Goal: Task Accomplishment & Management: Use online tool/utility

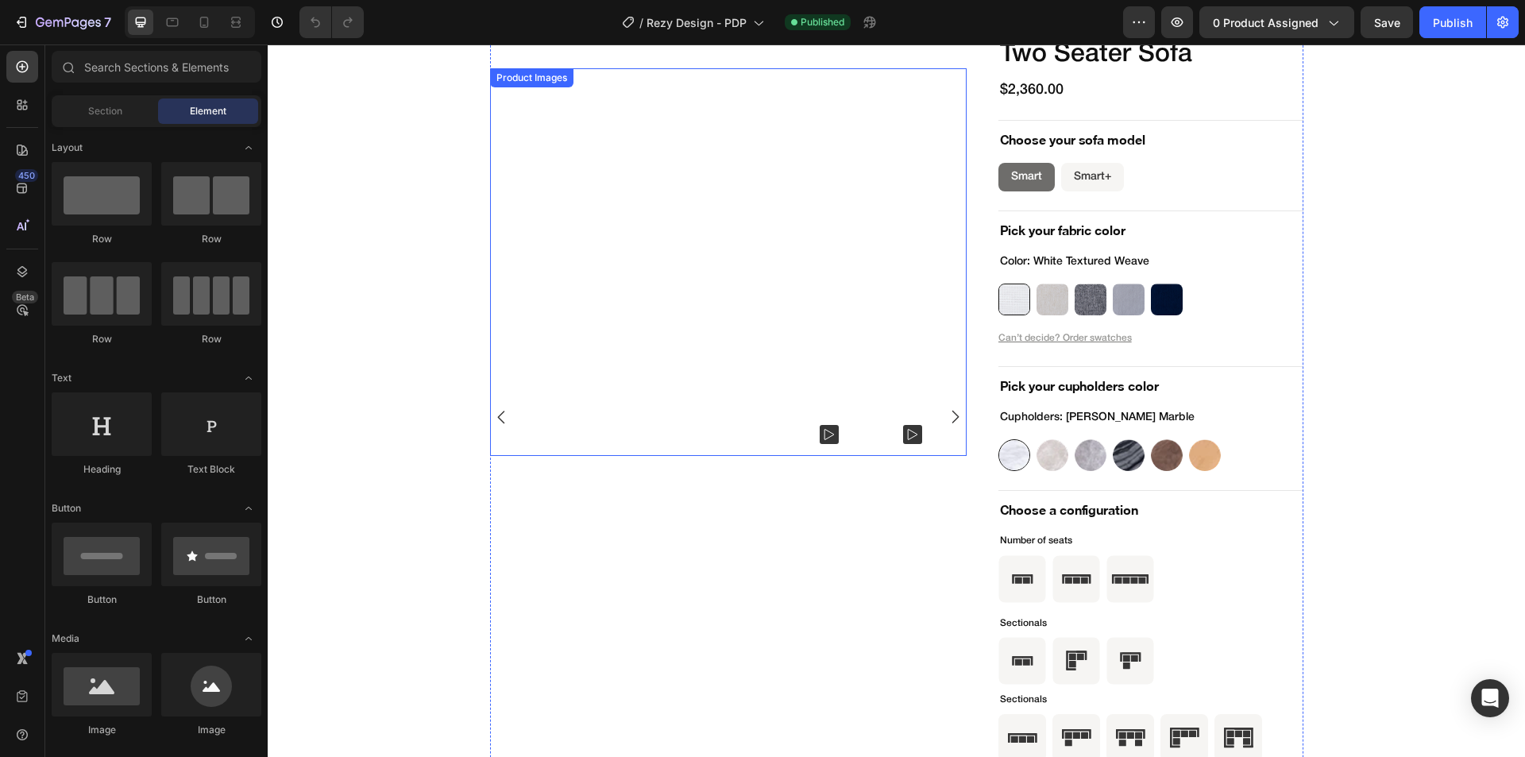
scroll to position [5322, 0]
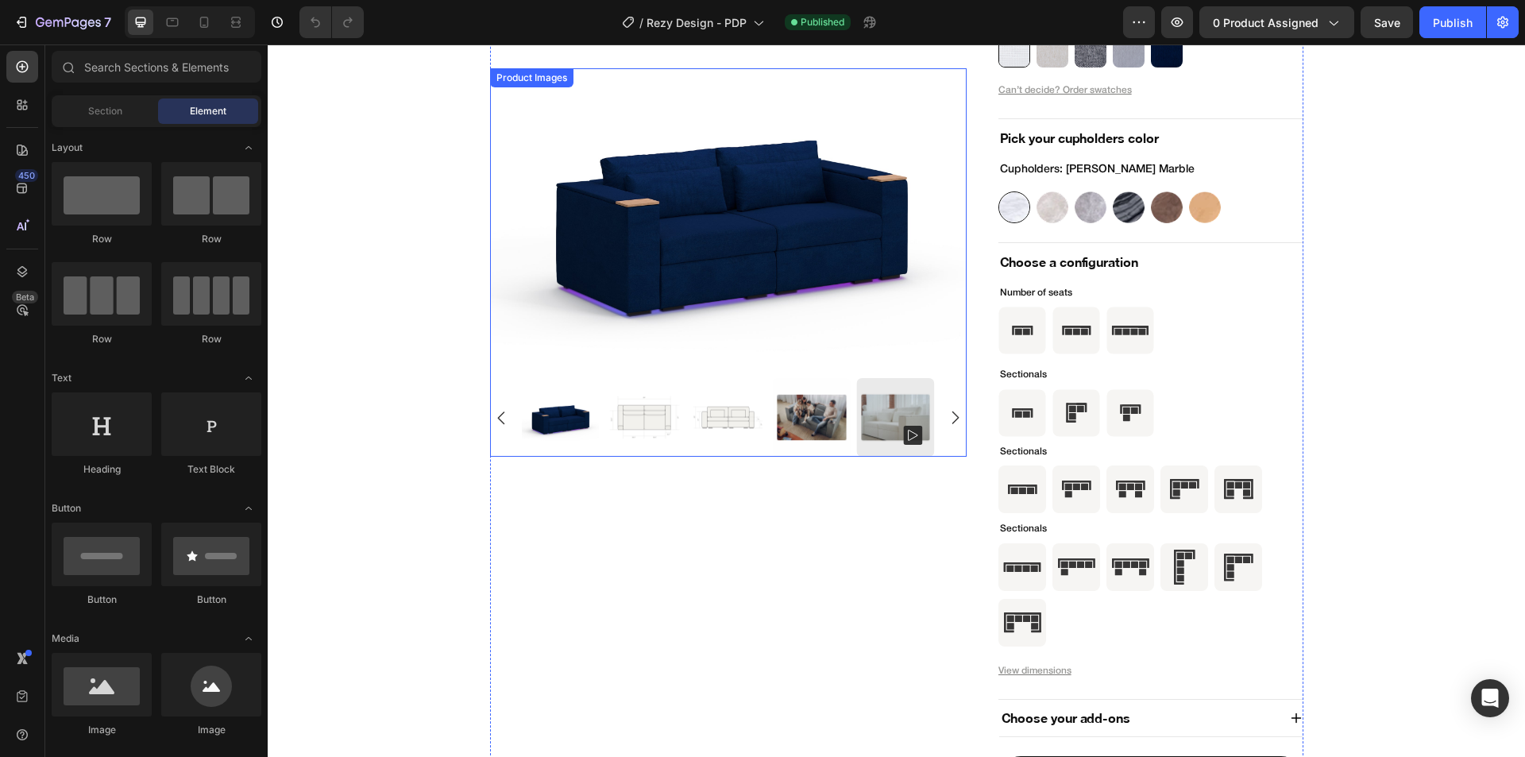
click at [526, 83] on div "Product Images" at bounding box center [531, 78] width 77 height 14
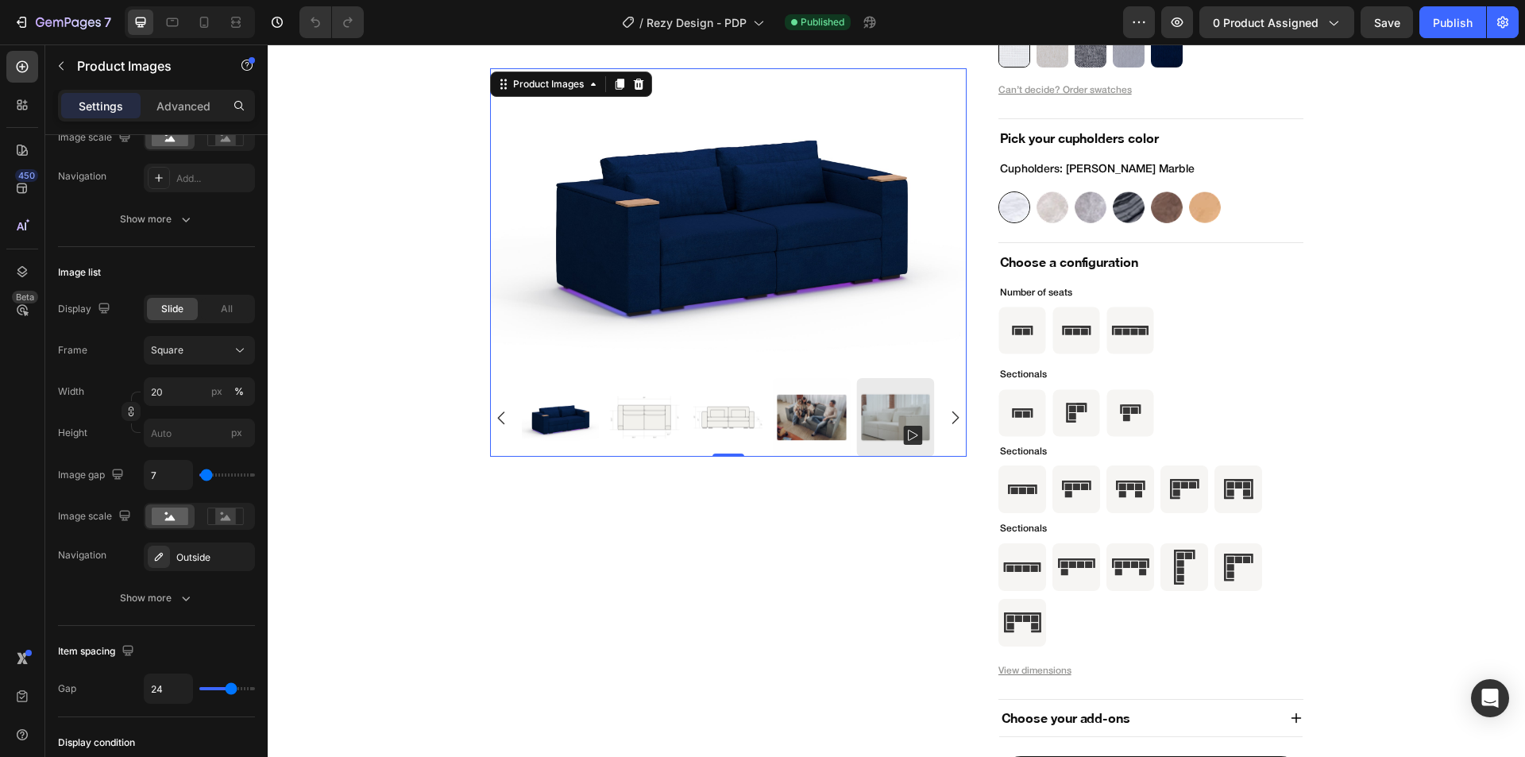
scroll to position [696, 0]
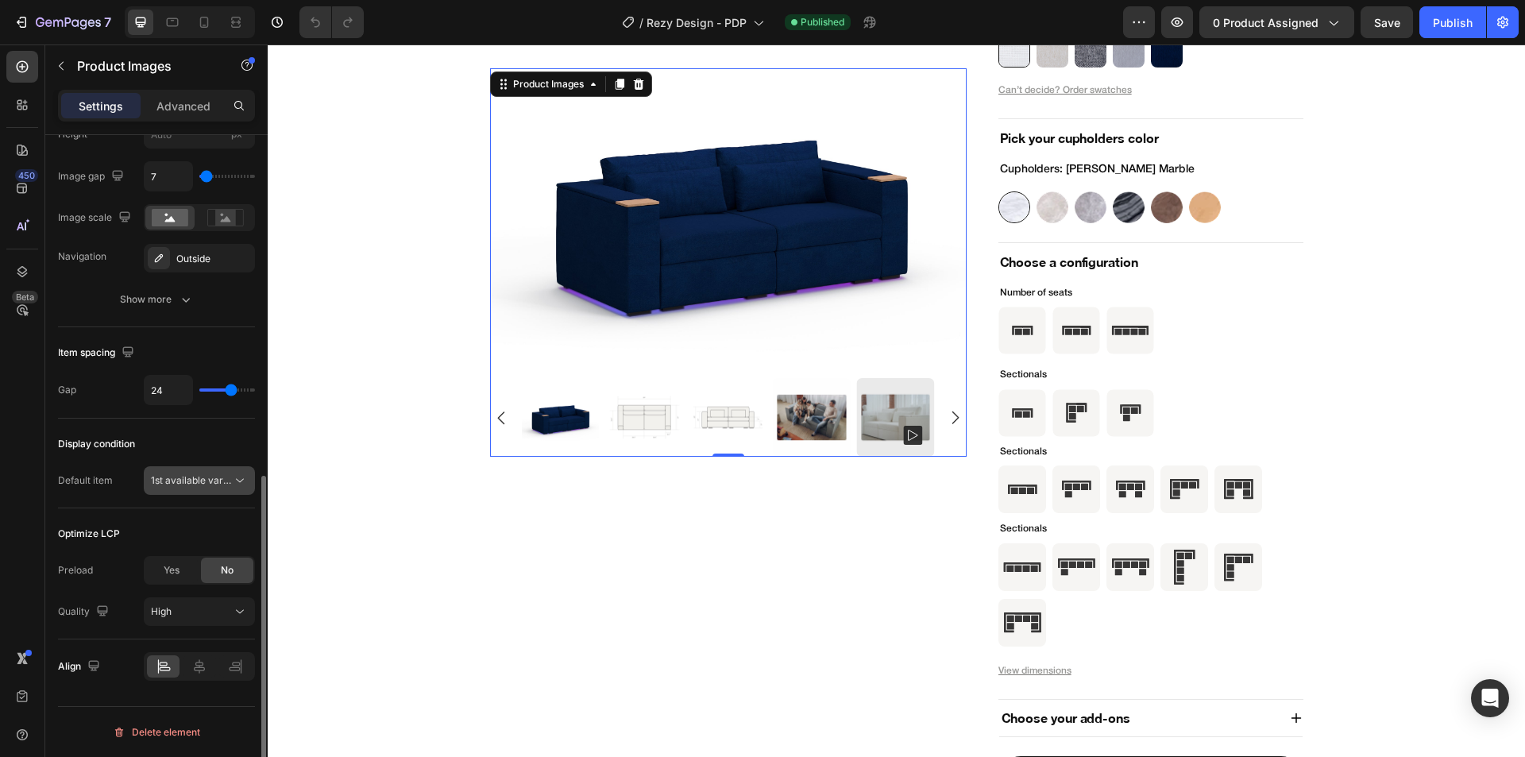
click at [194, 478] on span "1st available variant" at bounding box center [195, 480] width 89 height 12
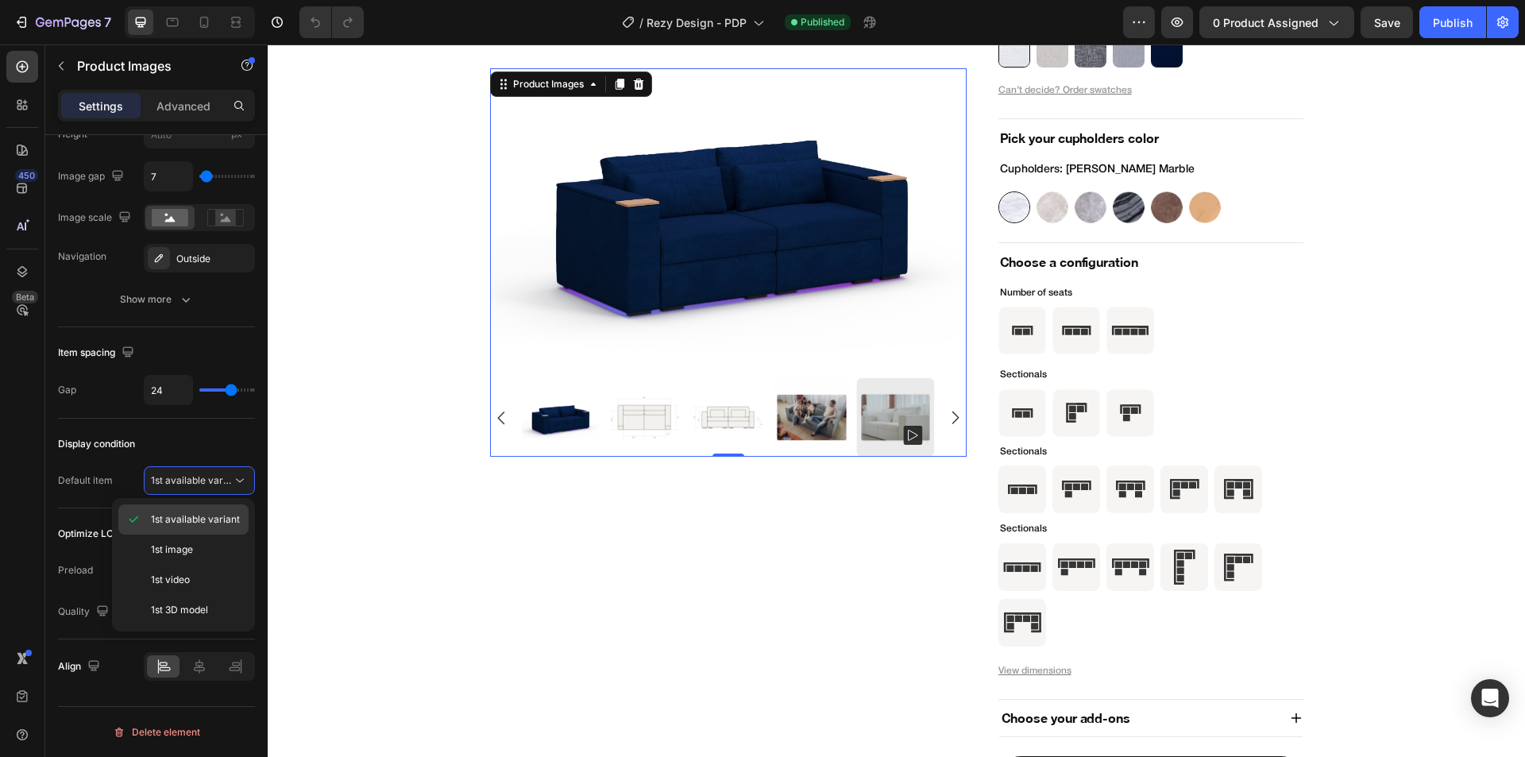
click at [199, 519] on span "1st available variant" at bounding box center [195, 519] width 89 height 14
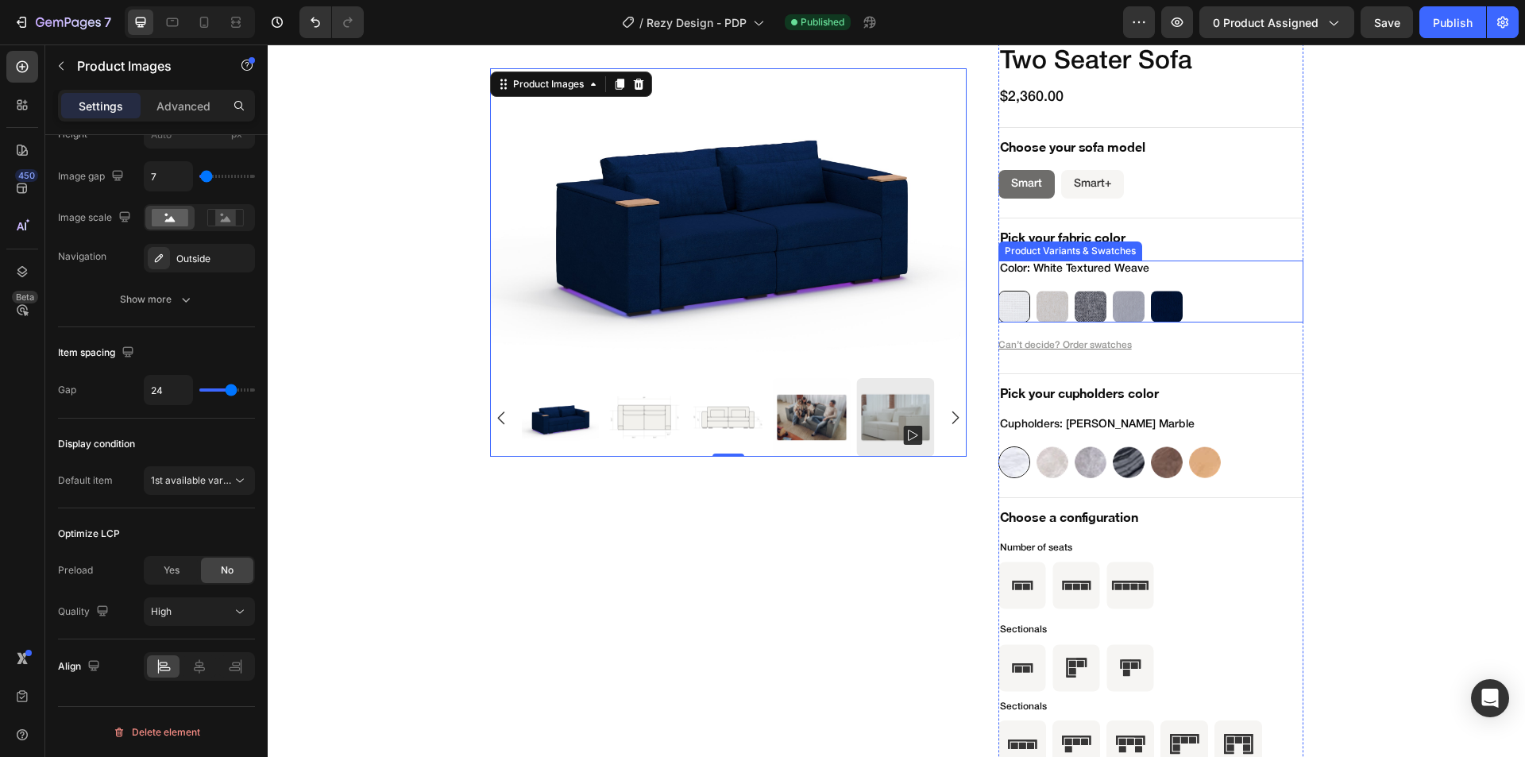
scroll to position [5004, 0]
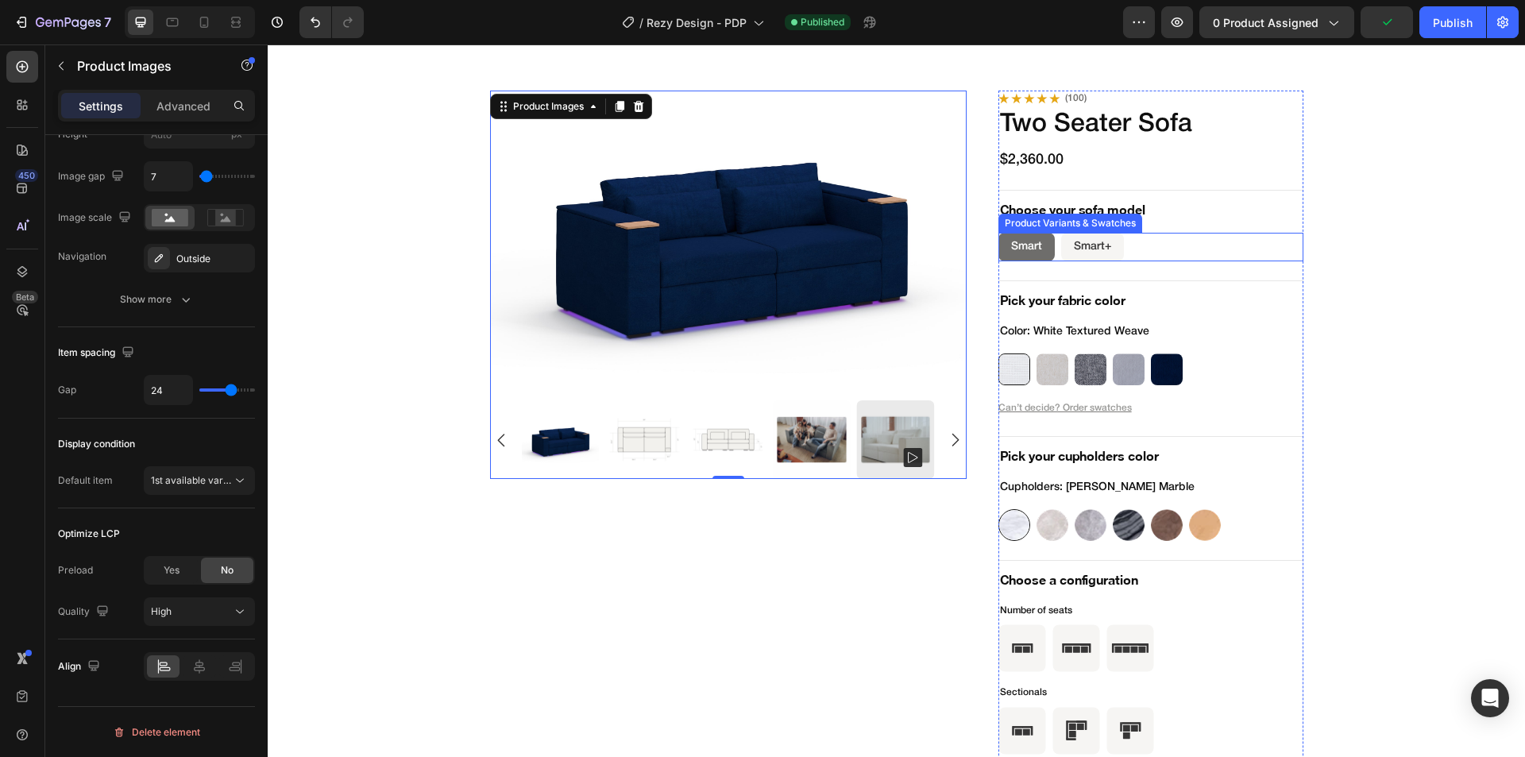
click at [1234, 256] on div "Smart Smart Smart Smart+ Smart+ Smart+" at bounding box center [1150, 247] width 305 height 29
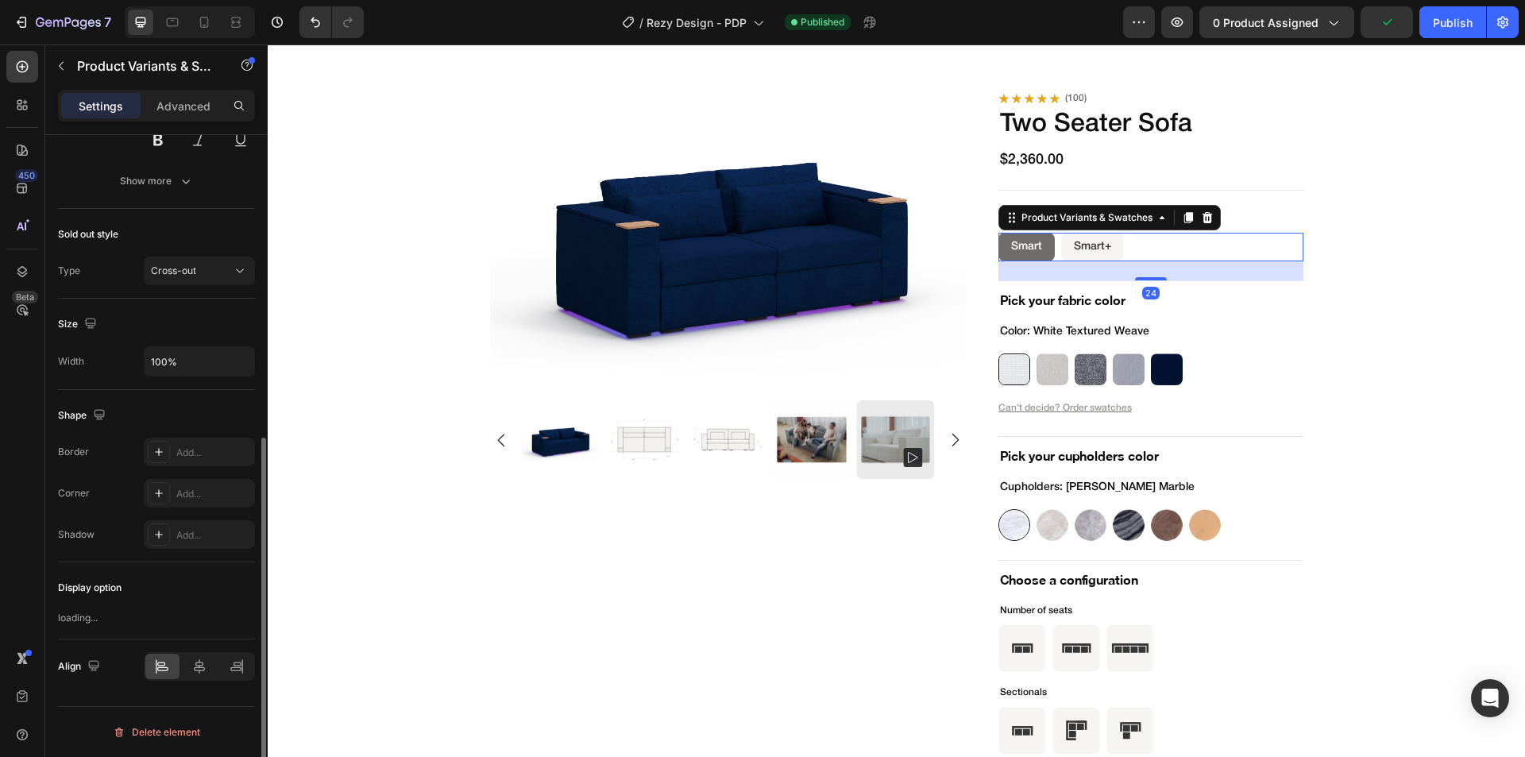
scroll to position [0, 0]
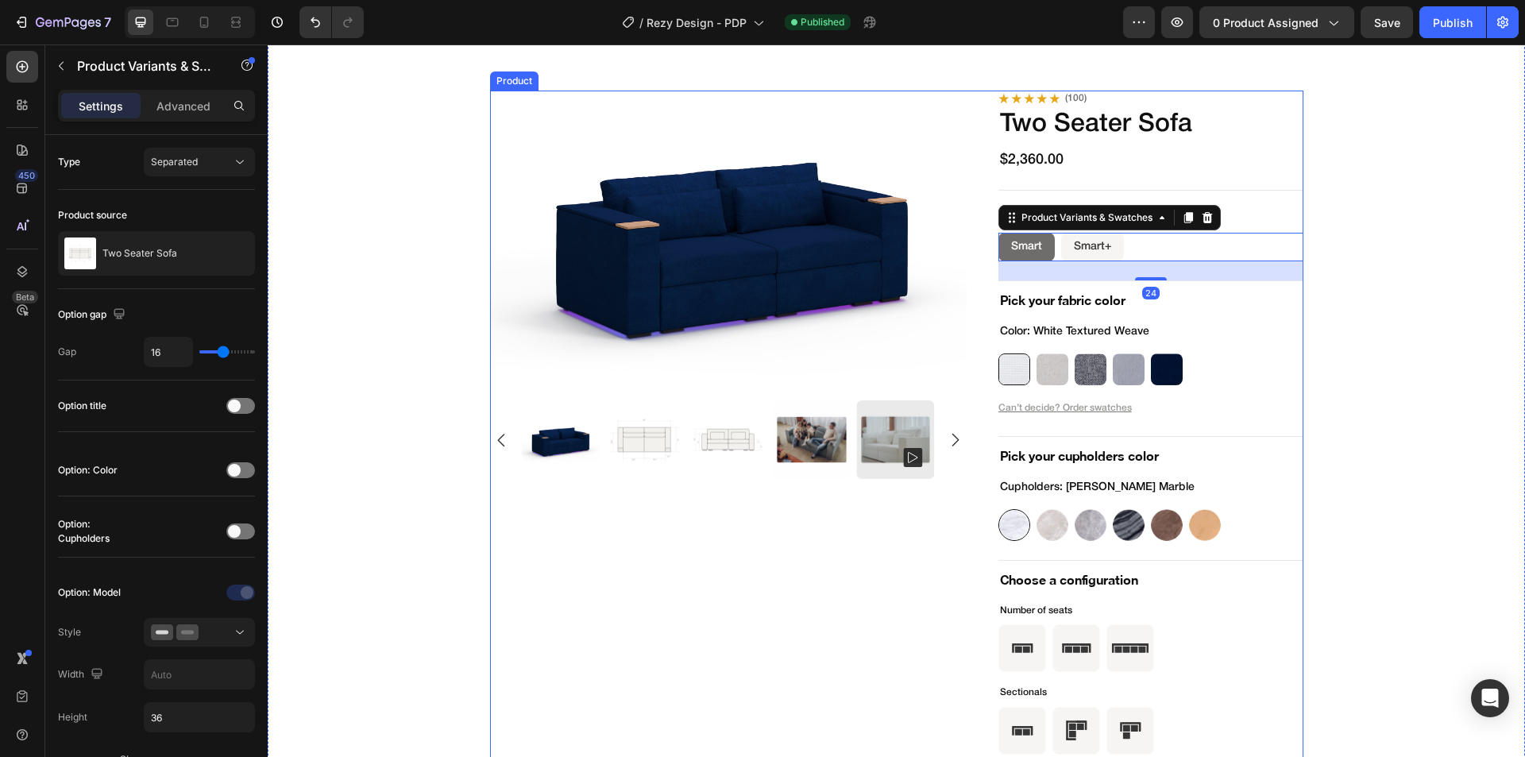
click at [970, 364] on div "Product Images Icon Icon Icon Icon Icon Icon List (100) Text Block Row Two Seat…" at bounding box center [896, 632] width 813 height 1082
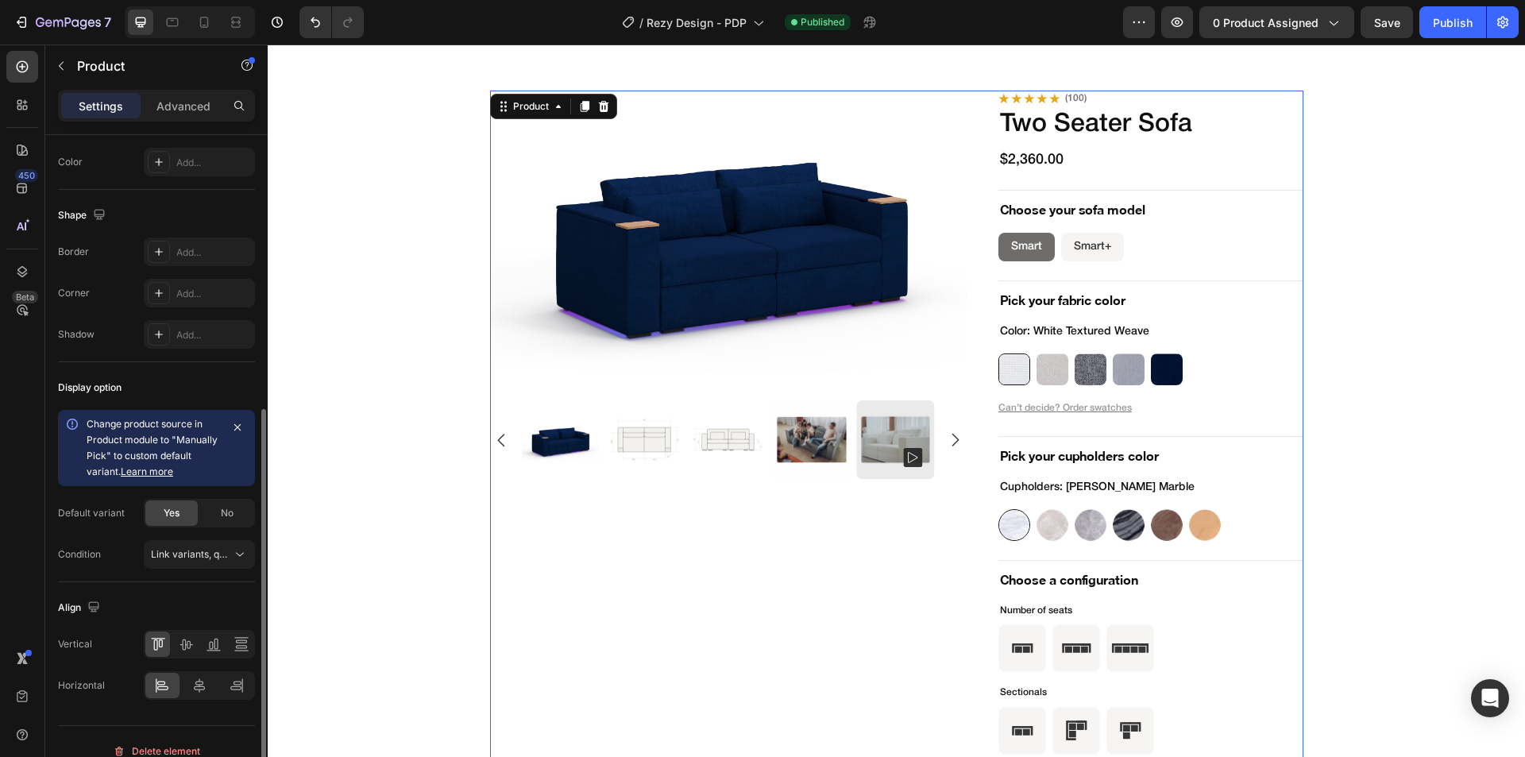
scroll to position [496, 0]
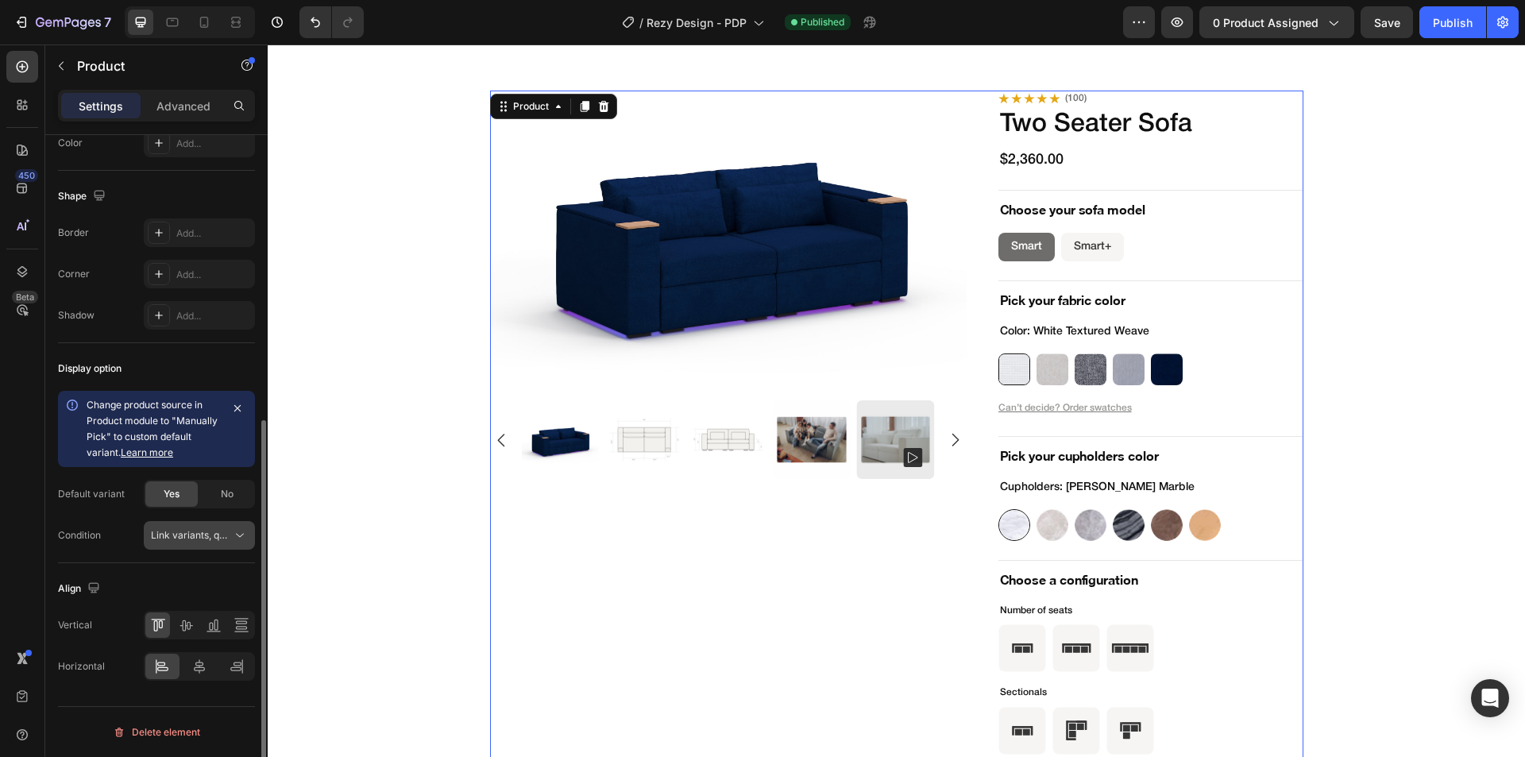
click at [169, 535] on span "Link variants, quantity <br> between same products" at bounding box center [268, 535] width 234 height 12
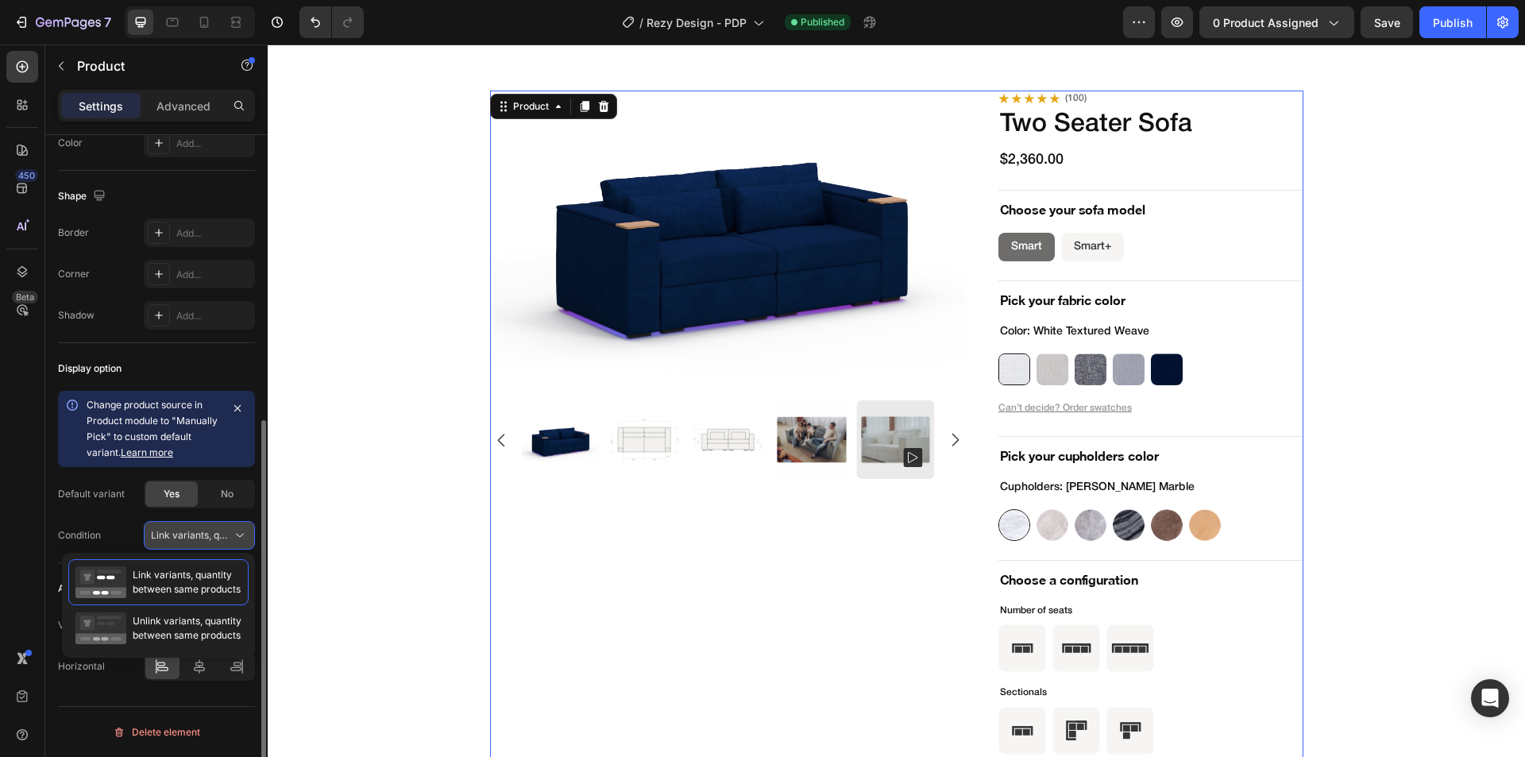
click at [169, 535] on span "Link variants, quantity <br> between same products" at bounding box center [268, 535] width 234 height 12
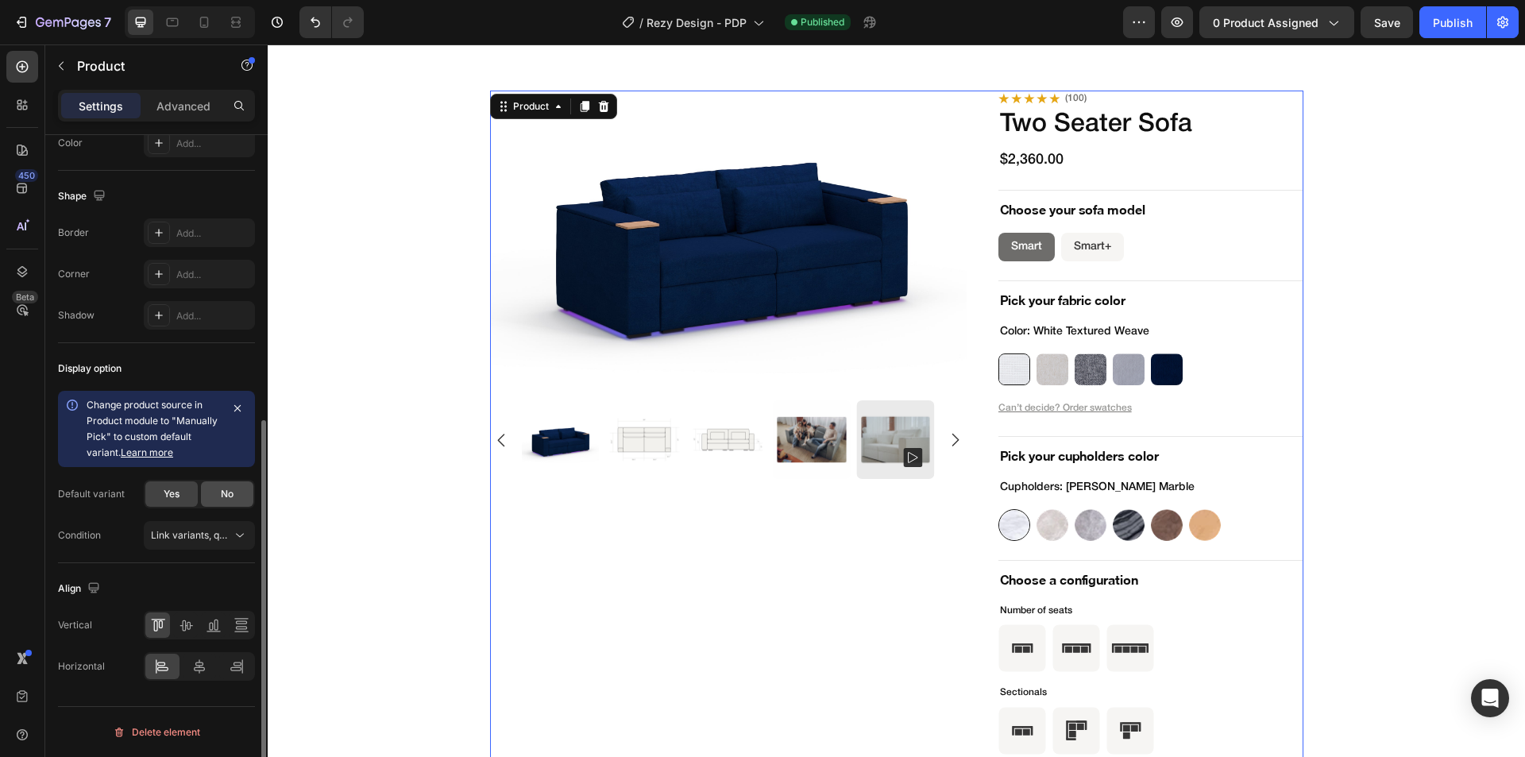
click at [230, 493] on span "No" at bounding box center [227, 494] width 13 height 14
radio input "false"
click at [174, 491] on span "Yes" at bounding box center [172, 494] width 16 height 14
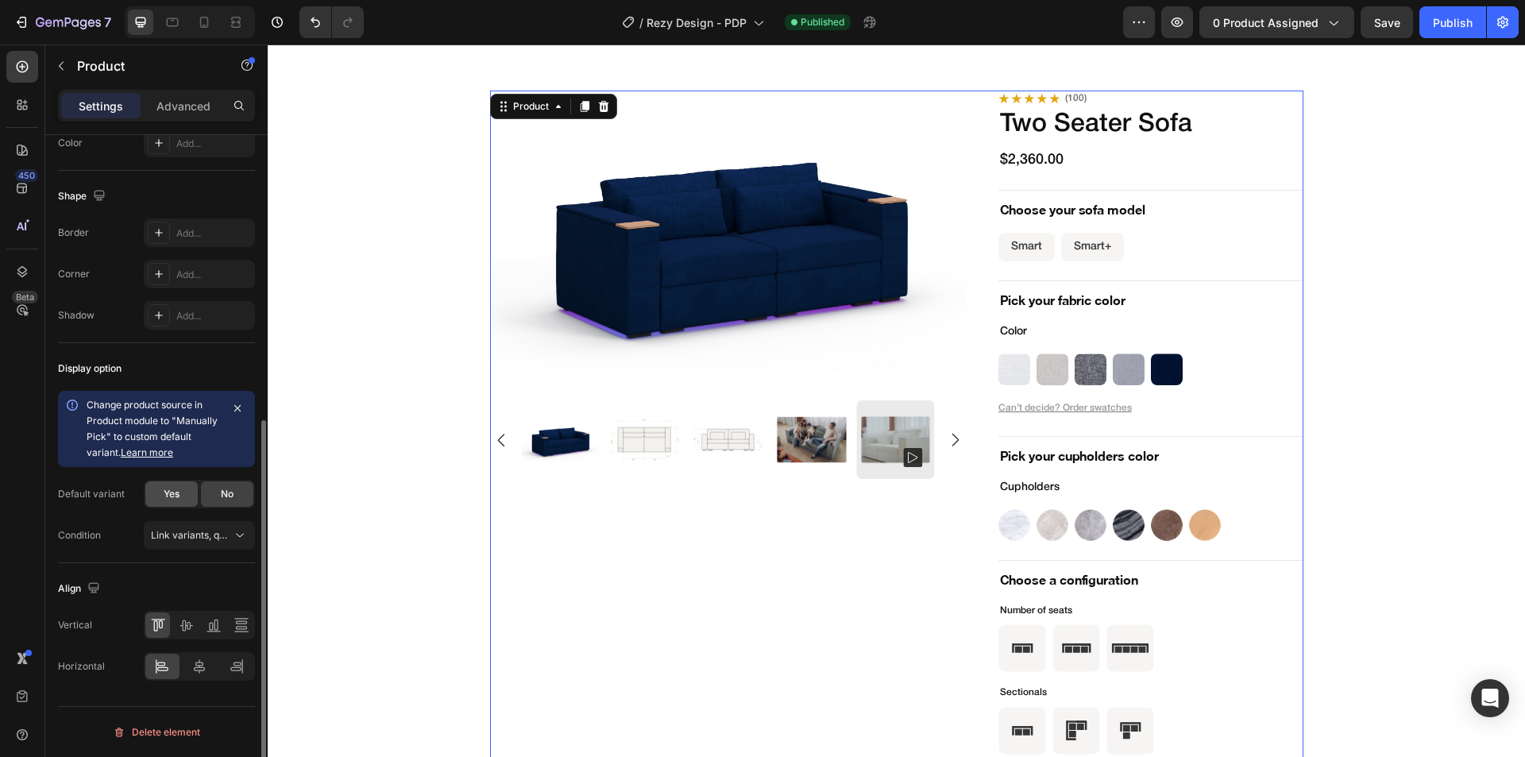
radio input "true"
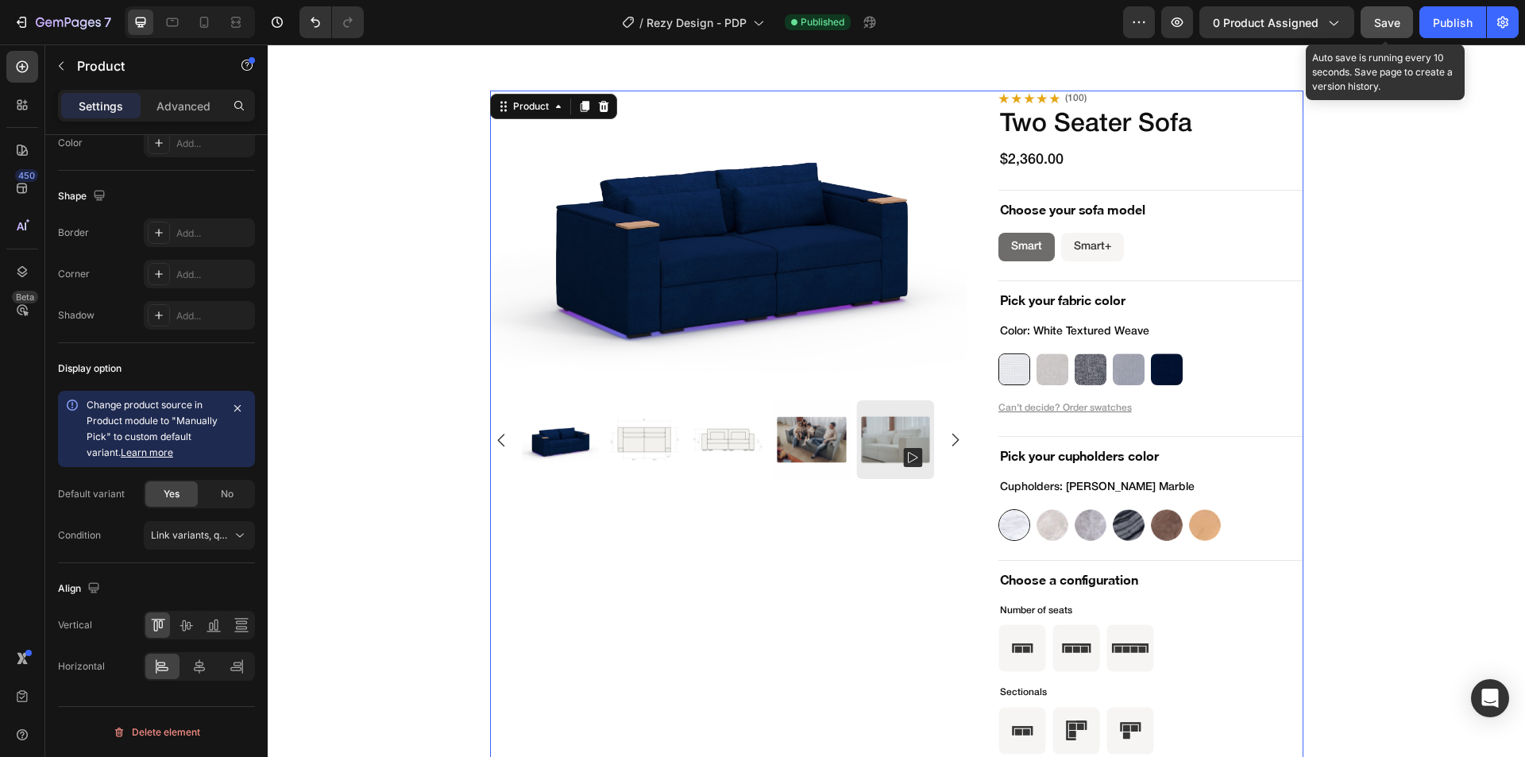
click at [1392, 25] on span "Save" at bounding box center [1387, 23] width 26 height 14
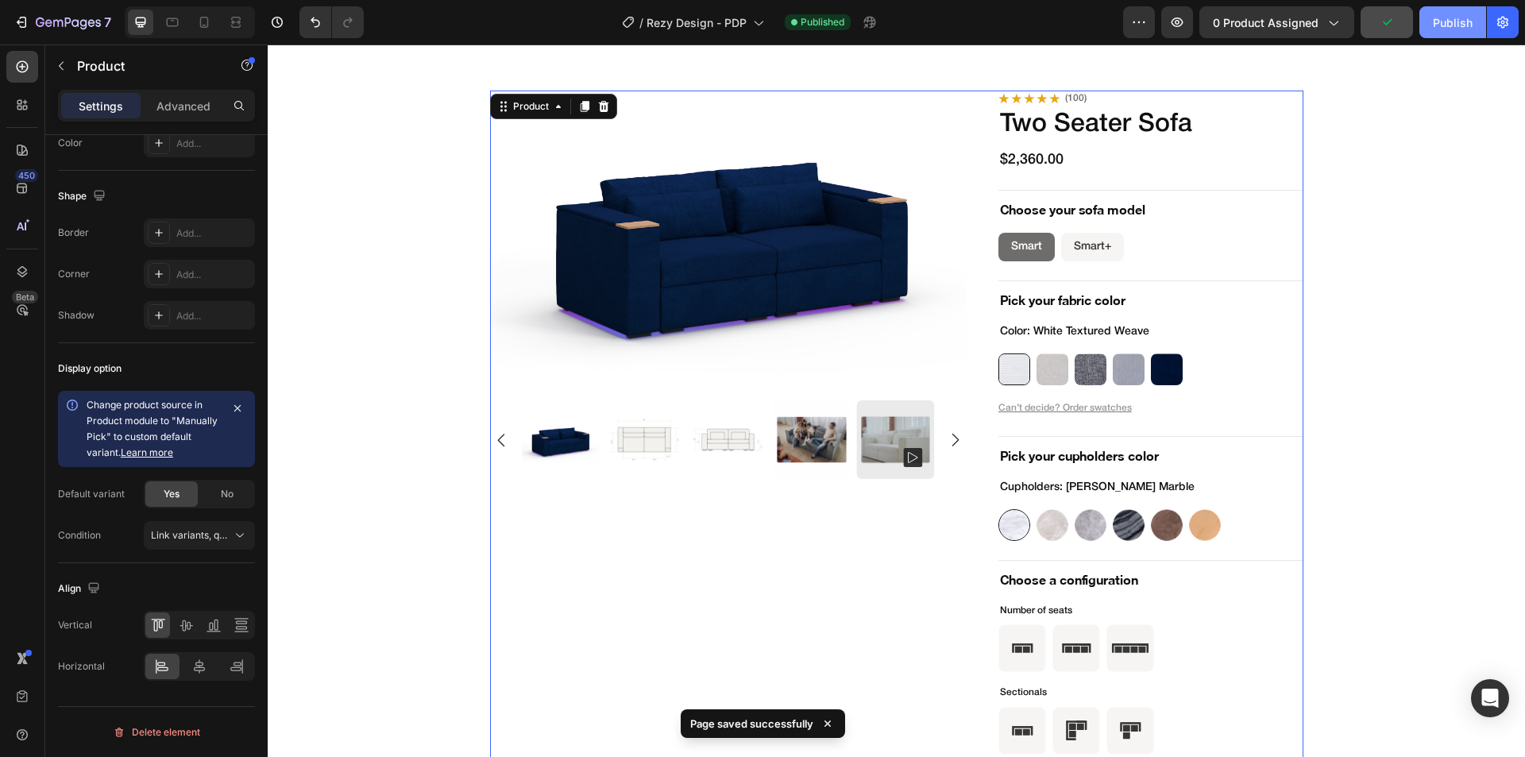
click at [1453, 25] on div "Publish" at bounding box center [1453, 22] width 40 height 17
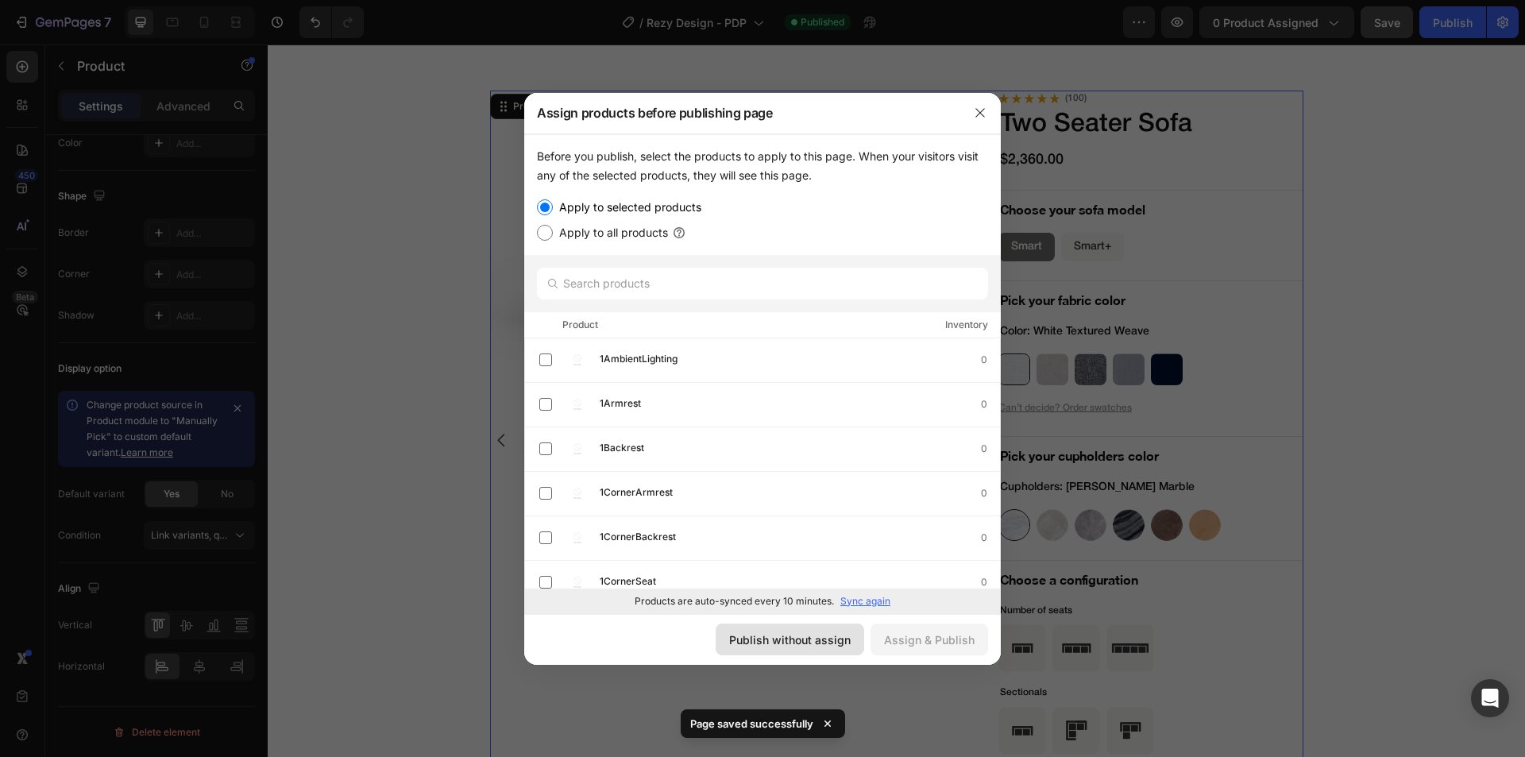
drag, startPoint x: 824, startPoint y: 651, endPoint x: 556, endPoint y: 607, distance: 272.1
click at [824, 651] on button "Publish without assign" at bounding box center [790, 639] width 149 height 32
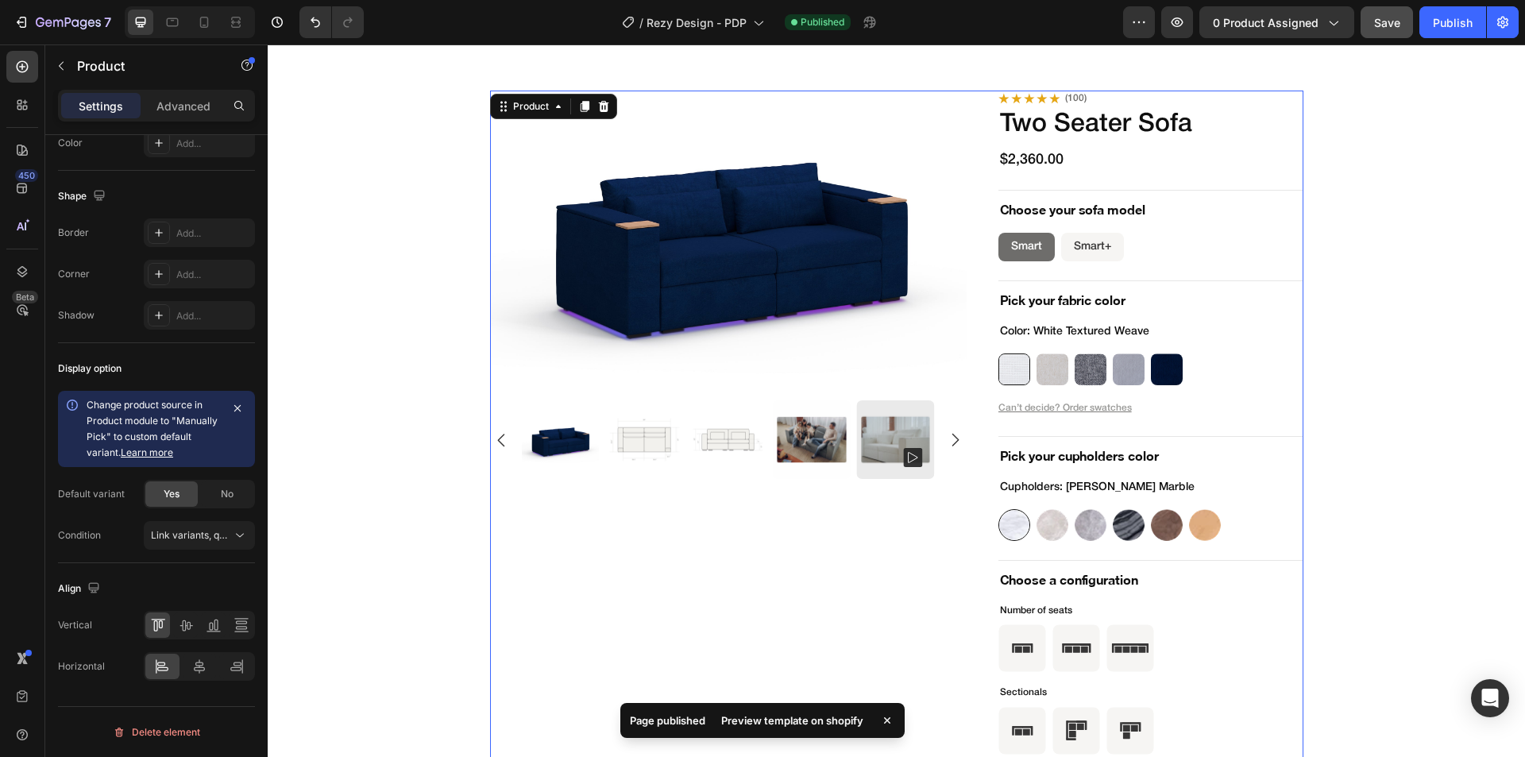
click at [811, 724] on div "Preview template on shopify" at bounding box center [792, 720] width 161 height 22
